Goal: Information Seeking & Learning: Learn about a topic

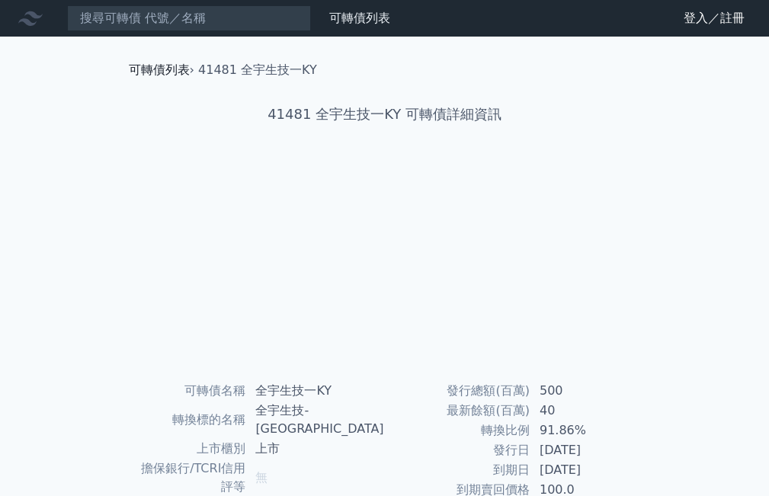
click at [167, 67] on link "可轉債列表" at bounding box center [159, 70] width 61 height 14
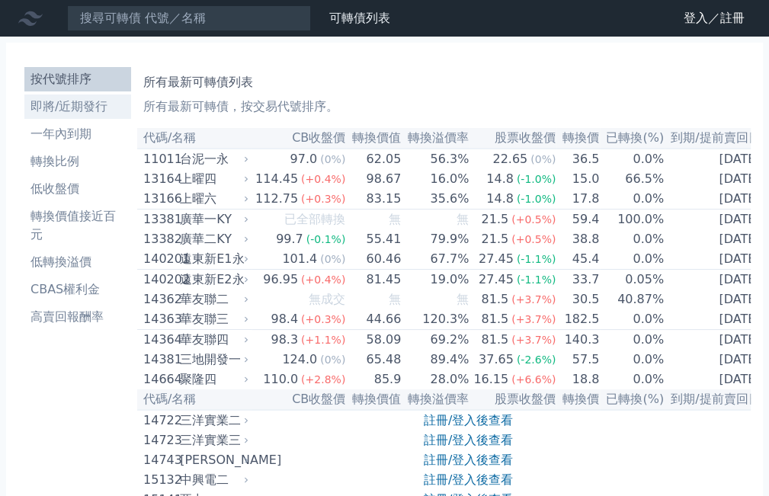
click at [95, 103] on li "即將/近期發行" at bounding box center [77, 107] width 107 height 18
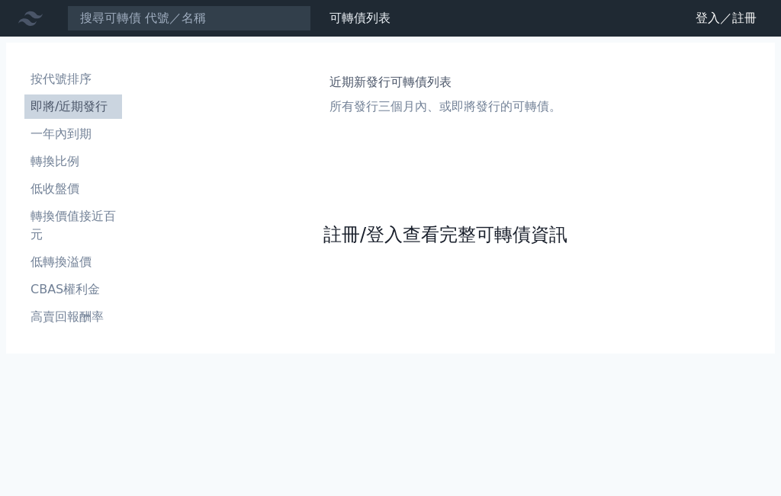
click at [429, 233] on link "註冊/登入查看完整可轉債資訊" at bounding box center [445, 235] width 244 height 24
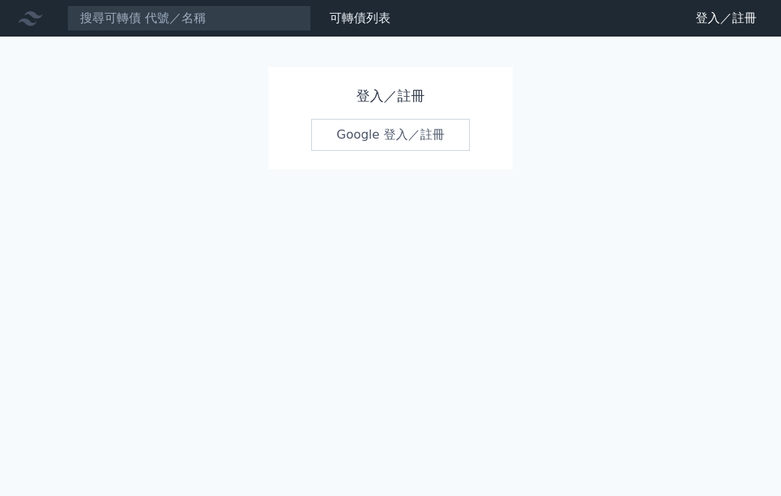
click at [403, 128] on link "Google 登入／註冊" at bounding box center [390, 135] width 159 height 32
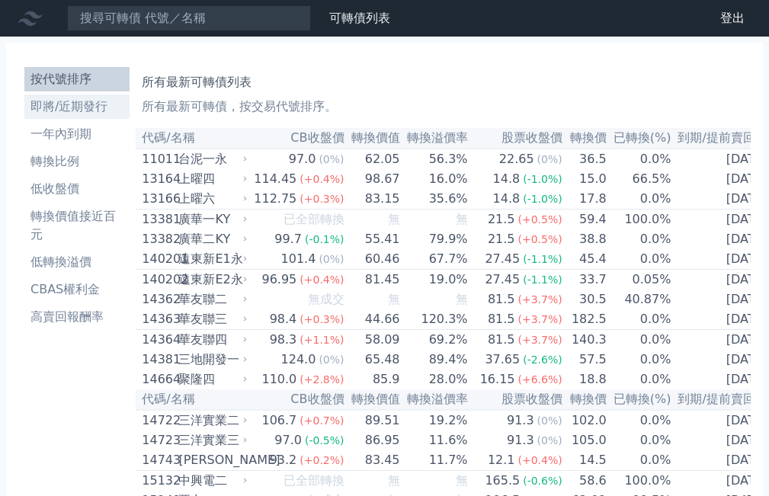
click at [70, 106] on li "即將/近期發行" at bounding box center [76, 107] width 105 height 18
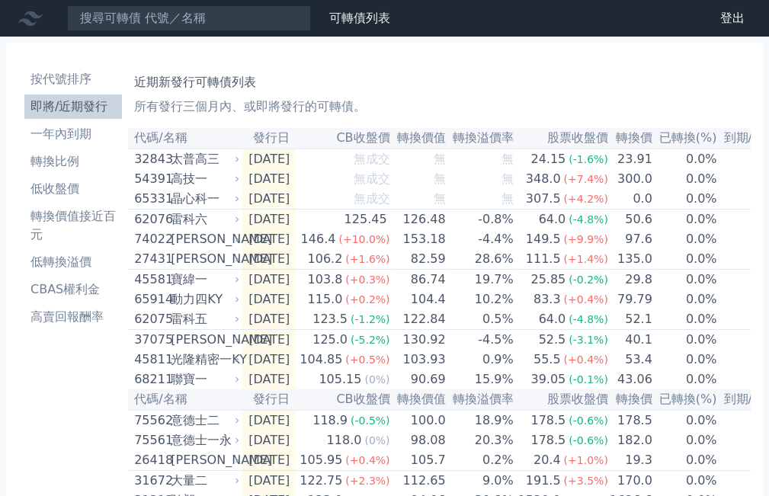
click at [197, 155] on div "太普高三" at bounding box center [204, 159] width 66 height 18
click at [199, 162] on div "太普高三" at bounding box center [204, 159] width 66 height 18
click at [283, 157] on td "2025-09-15" at bounding box center [268, 159] width 53 height 21
click at [192, 159] on div "太普高三" at bounding box center [204, 159] width 66 height 18
